Goal: Check status: Check status

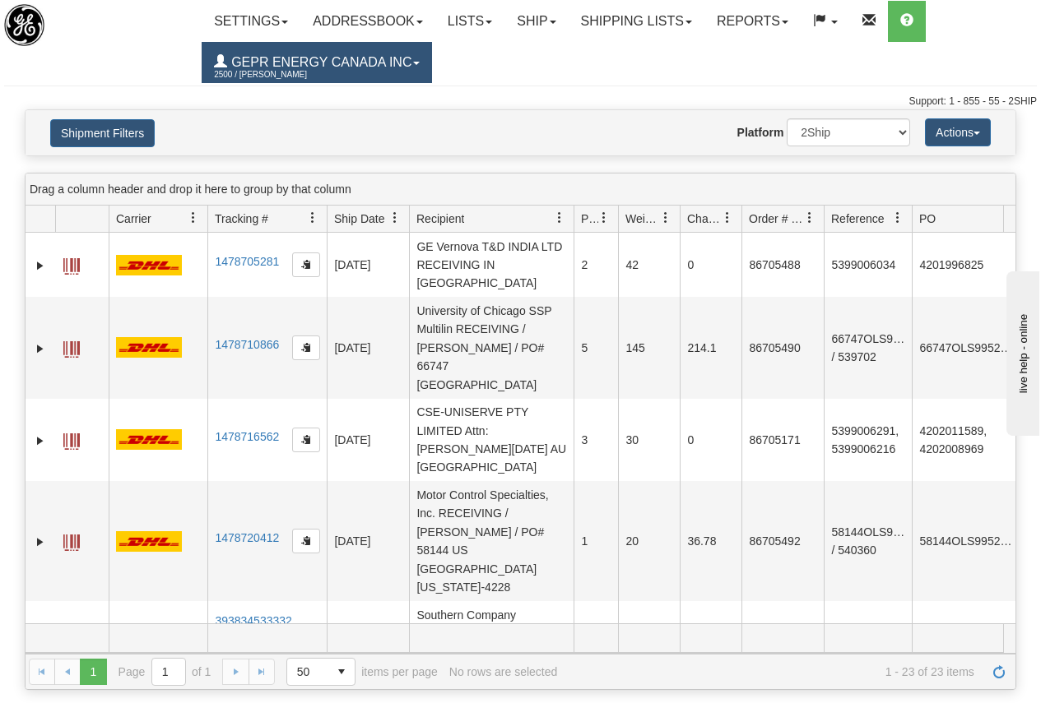
scroll to position [1171, 0]
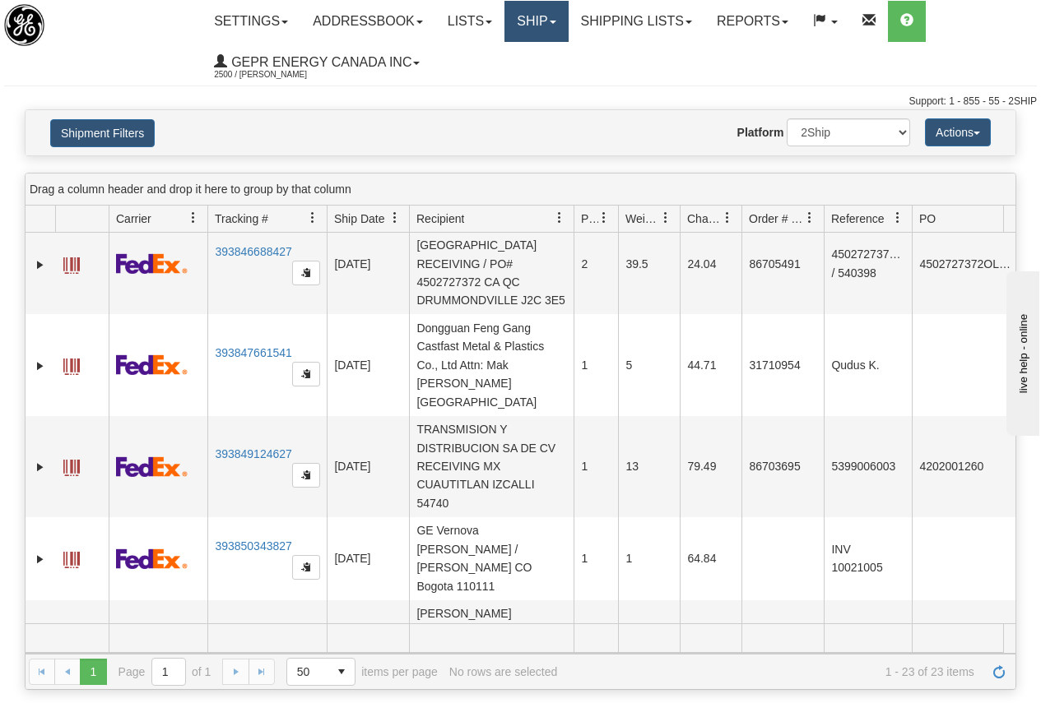
click at [540, 12] on link "Ship" at bounding box center [535, 21] width 63 height 41
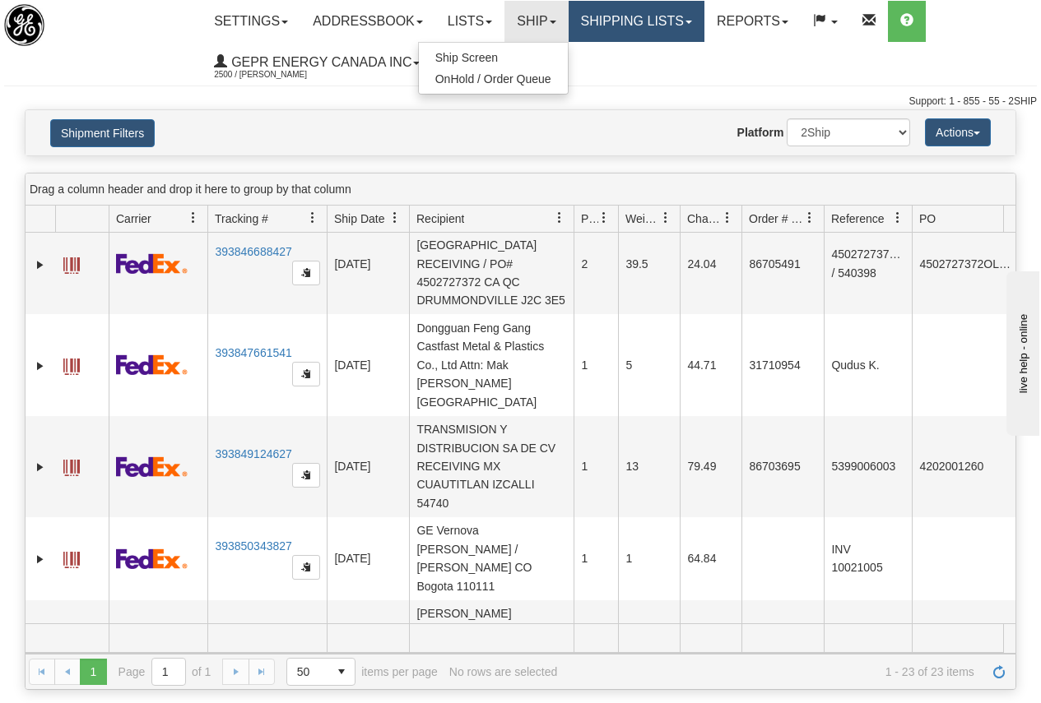
click at [660, 21] on link "Shipping lists" at bounding box center [636, 21] width 136 height 41
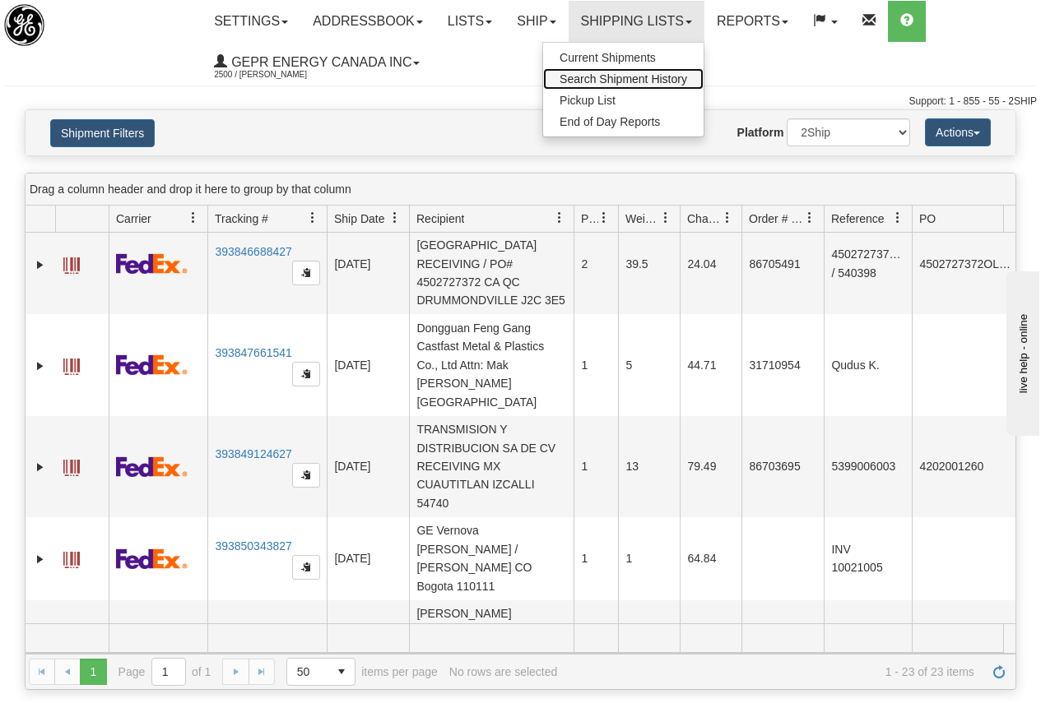
click at [629, 76] on span "Search Shipment History" at bounding box center [622, 78] width 127 height 13
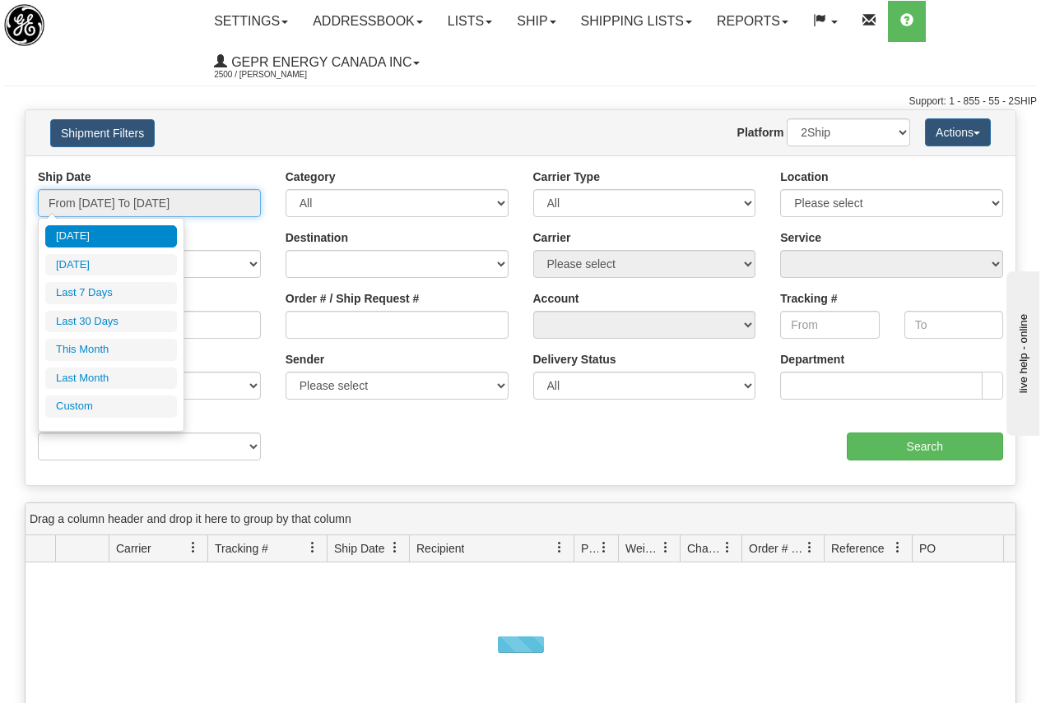
click at [129, 205] on input "From [DATE] To [DATE]" at bounding box center [149, 203] width 223 height 28
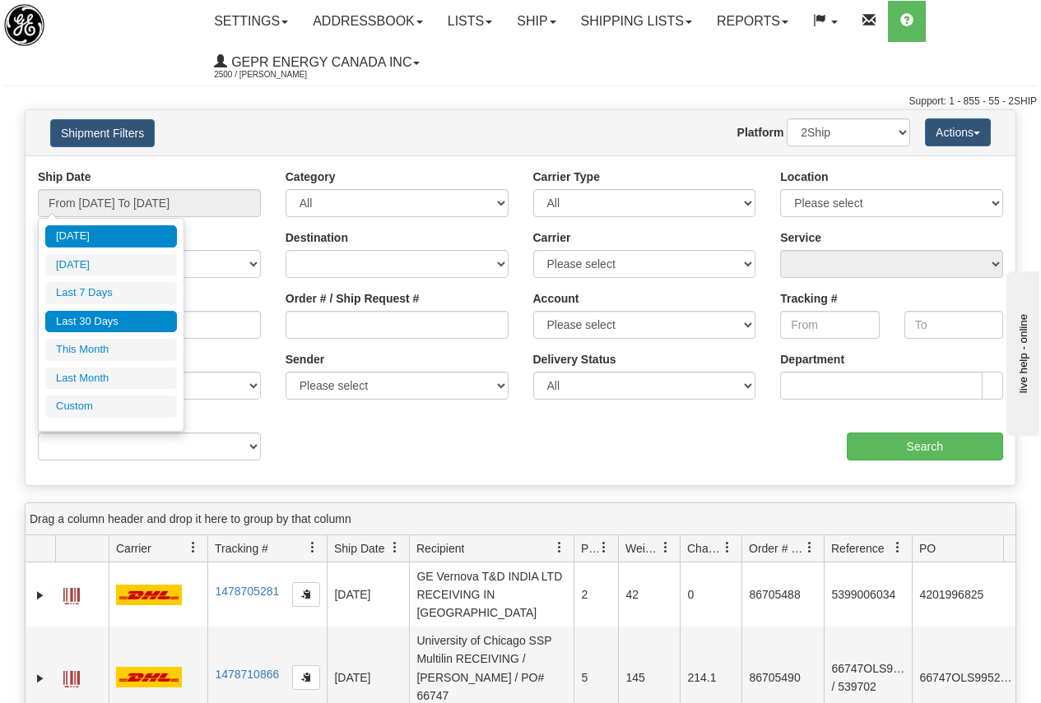
click at [121, 317] on li "Last 30 Days" at bounding box center [111, 322] width 132 height 22
type input "From [DATE] To [DATE]"
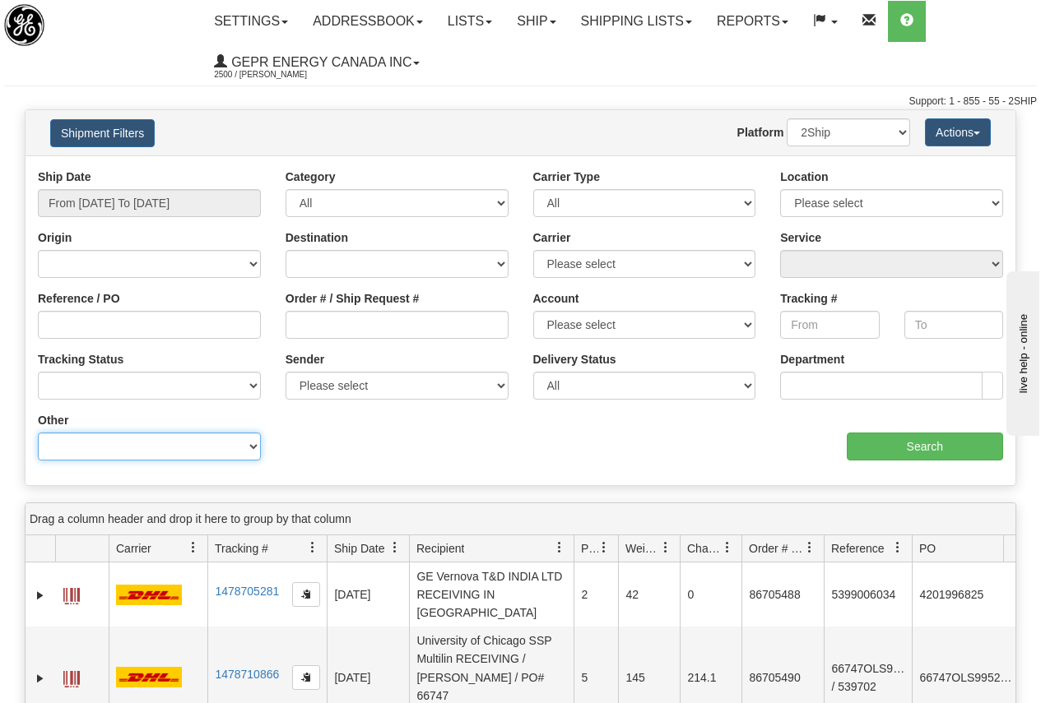
click at [109, 444] on select "Billing Account # Billing Type BOL # (LTL) Commodity Or Documents Consolidation…" at bounding box center [149, 447] width 223 height 28
select select "Recipient_Country"
click at [38, 433] on select "Billing Account # Billing Type BOL # (LTL) Commodity Or Documents Consolidation…" at bounding box center [149, 447] width 223 height 28
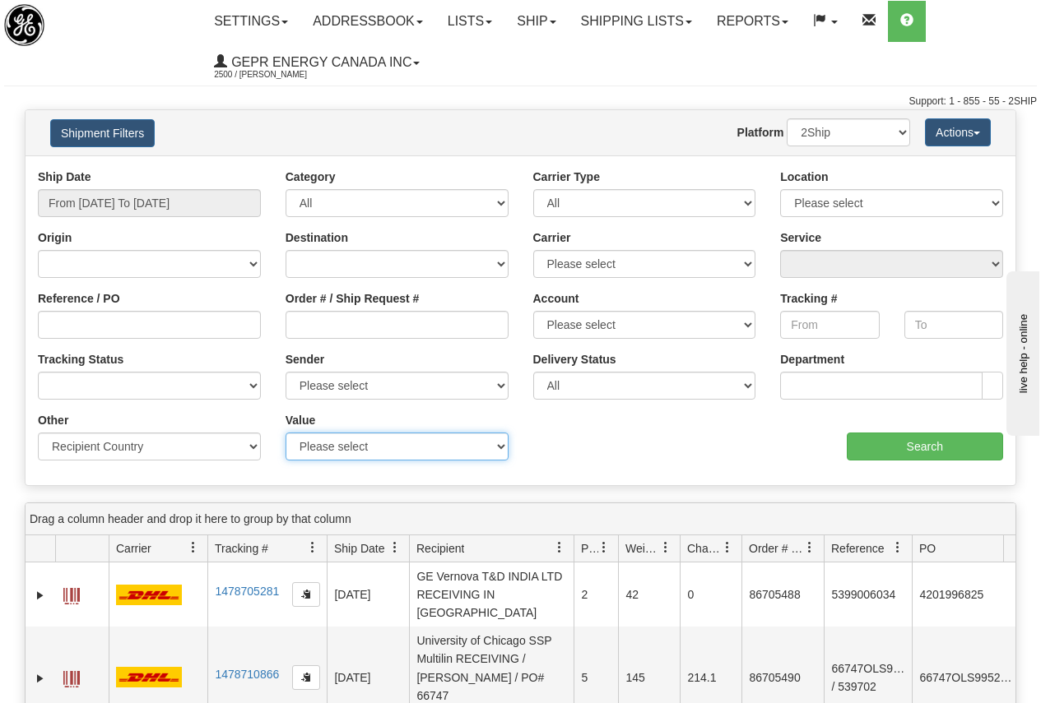
click at [329, 450] on select "Please select A2 - [GEOGRAPHIC_DATA] AD - [GEOGRAPHIC_DATA] [GEOGRAPHIC_DATA] -…" at bounding box center [396, 447] width 223 height 28
select select "ES"
click at [285, 433] on select "Please select A2 - [GEOGRAPHIC_DATA] AD - [GEOGRAPHIC_DATA] [GEOGRAPHIC_DATA] -…" at bounding box center [396, 447] width 223 height 28
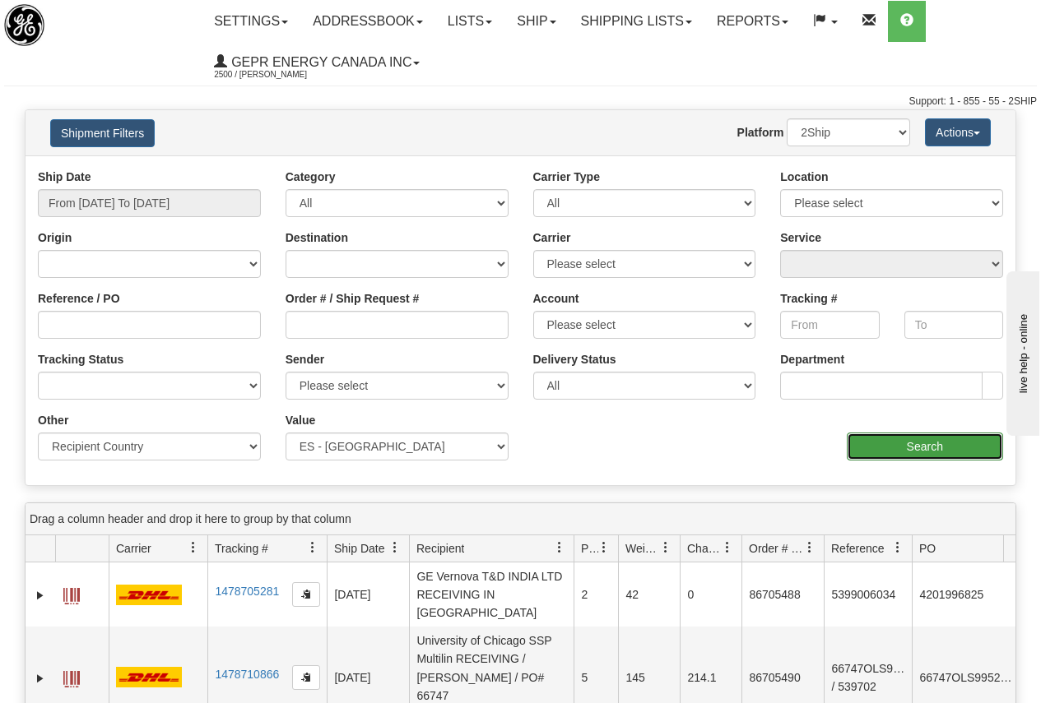
click at [936, 447] on input "Search" at bounding box center [924, 447] width 157 height 28
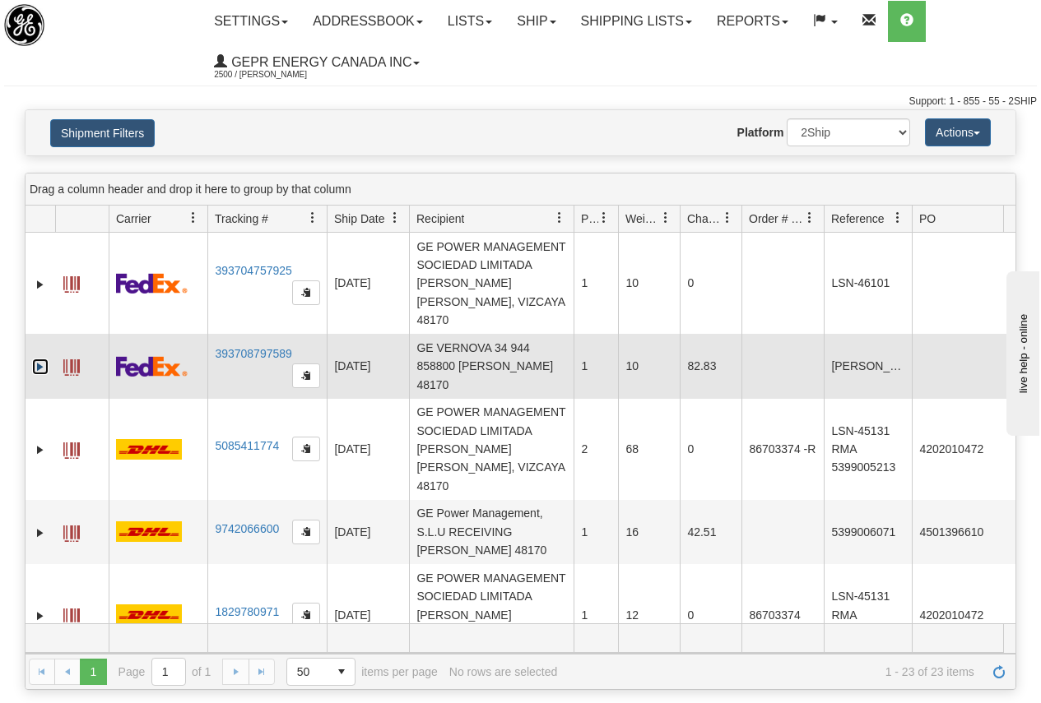
click at [35, 359] on link "Expand" at bounding box center [40, 367] width 16 height 16
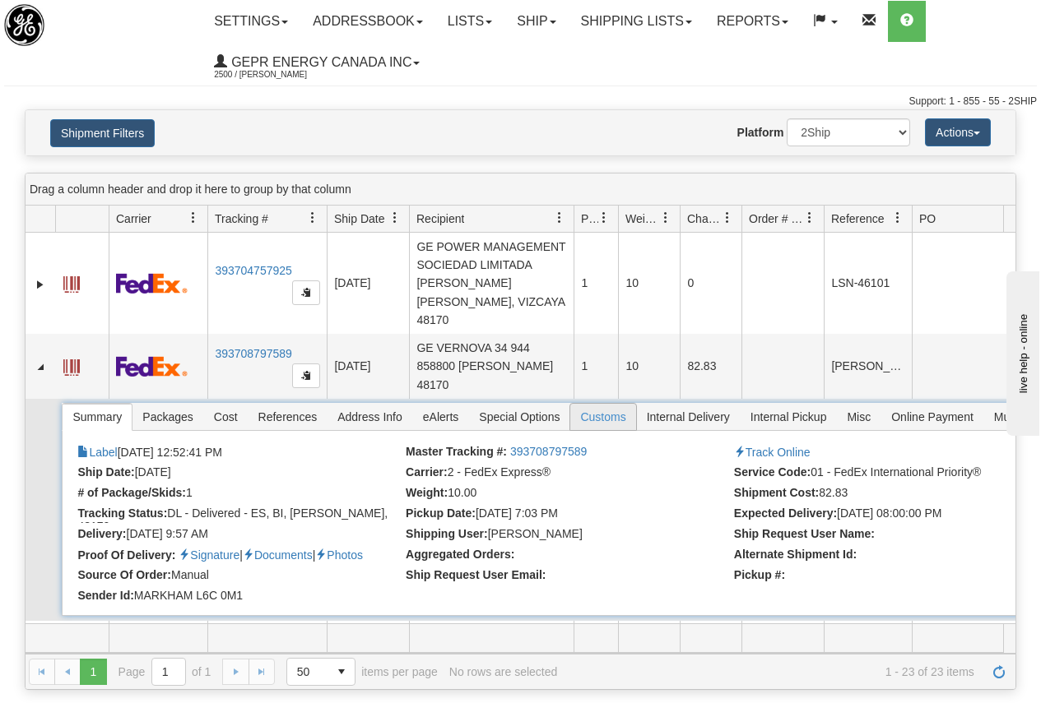
click at [602, 404] on span "Customs" at bounding box center [602, 417] width 65 height 26
